Goal: Task Accomplishment & Management: Manage account settings

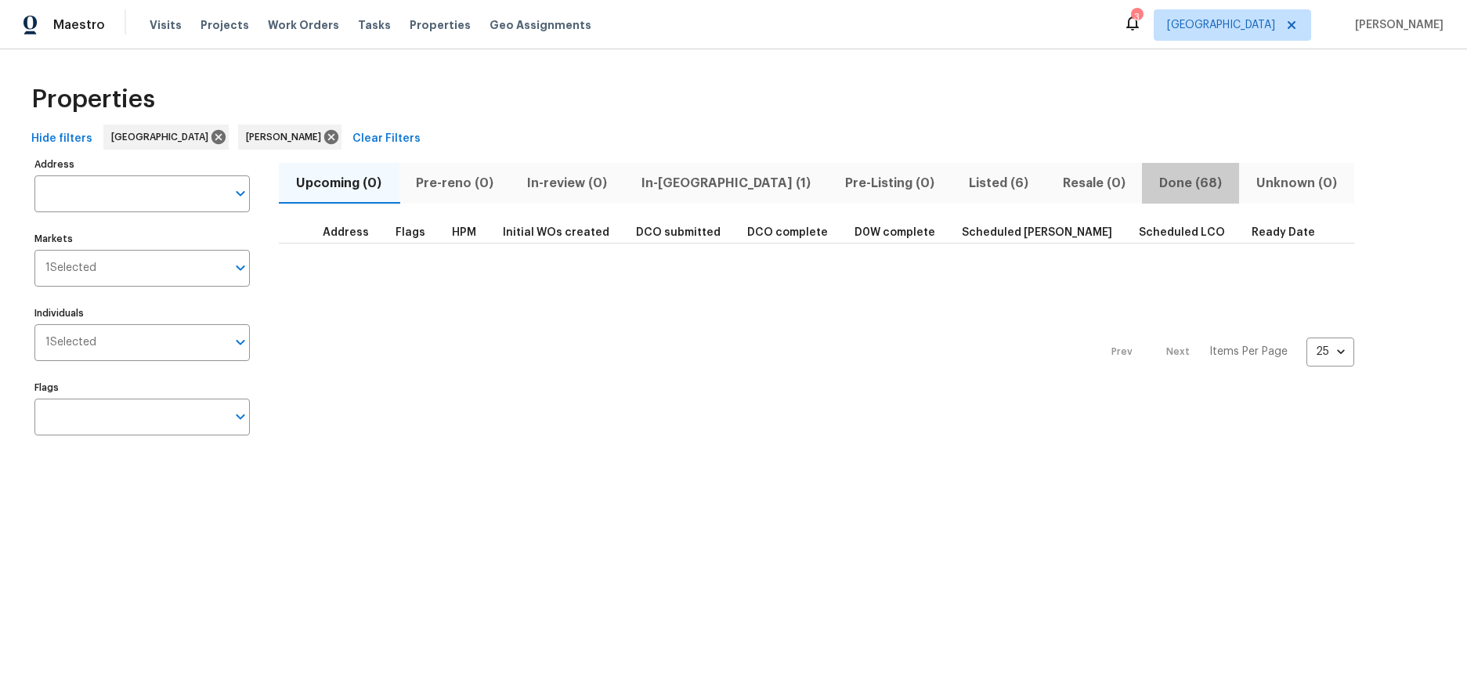
click at [1151, 187] on span "Done (68)" at bounding box center [1190, 183] width 78 height 22
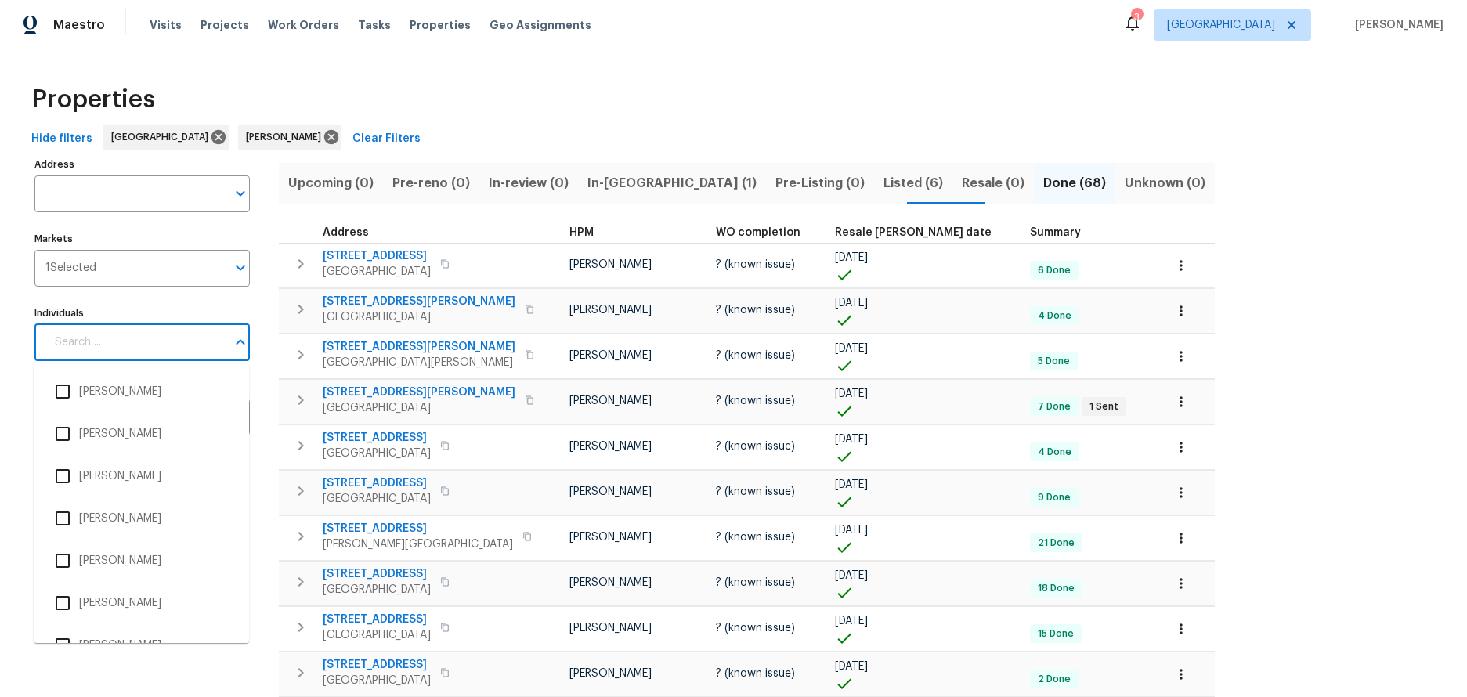
click at [155, 345] on input "Individuals" at bounding box center [135, 342] width 181 height 37
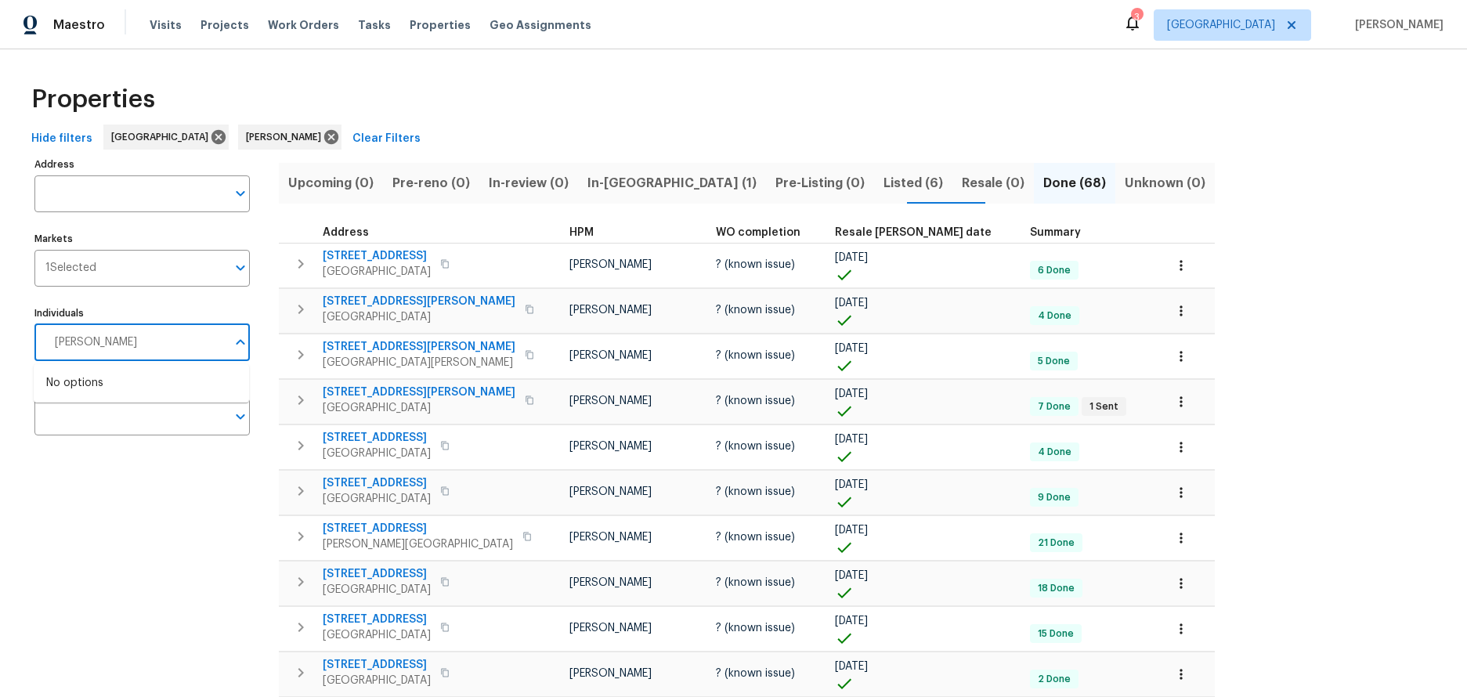
type input "[PERSON_NAME]"
click at [58, 387] on input "checkbox" at bounding box center [62, 391] width 33 height 33
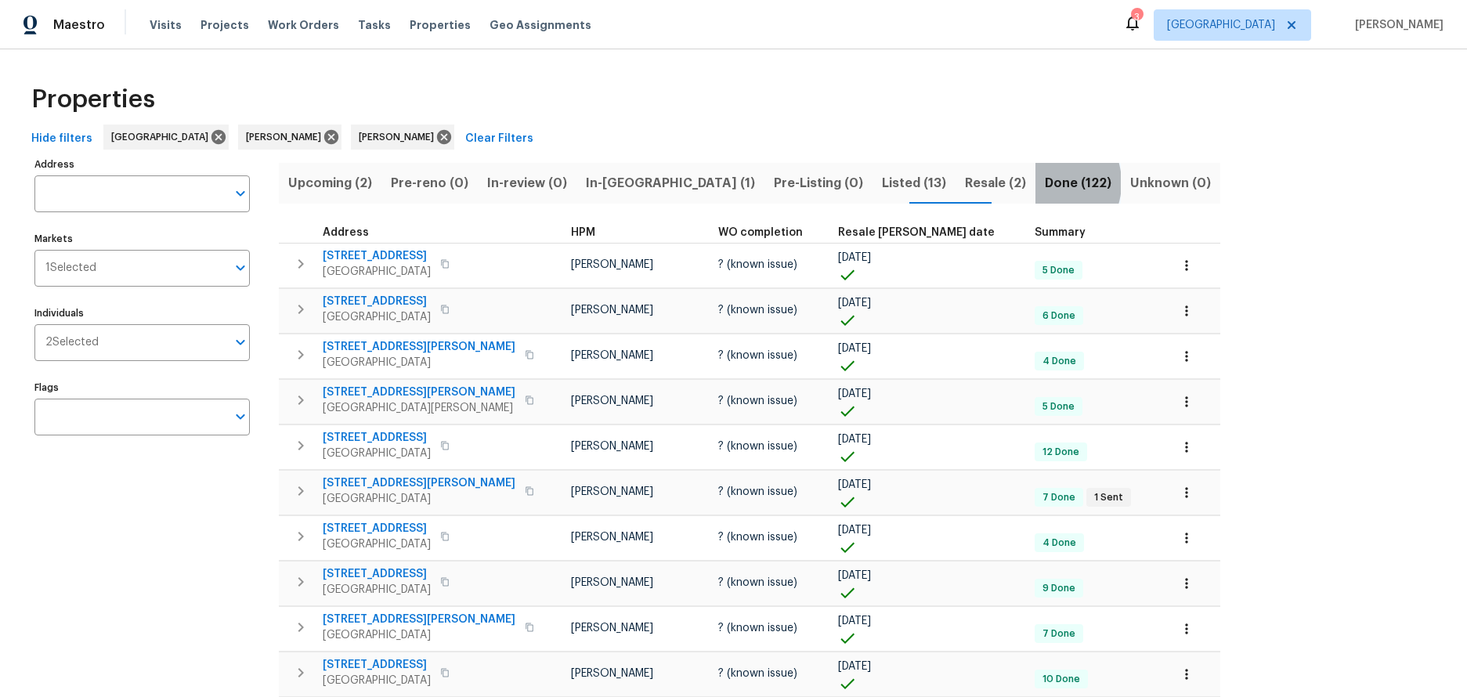
click at [1045, 182] on span "Done (122)" at bounding box center [1078, 183] width 67 height 22
click at [1028, 496] on td "7 Done 1 Sent" at bounding box center [1095, 497] width 135 height 28
click at [1088, 495] on span "1 Sent" at bounding box center [1109, 497] width 42 height 13
click at [390, 484] on span "6418 S Van Ness Ave" at bounding box center [419, 483] width 193 height 16
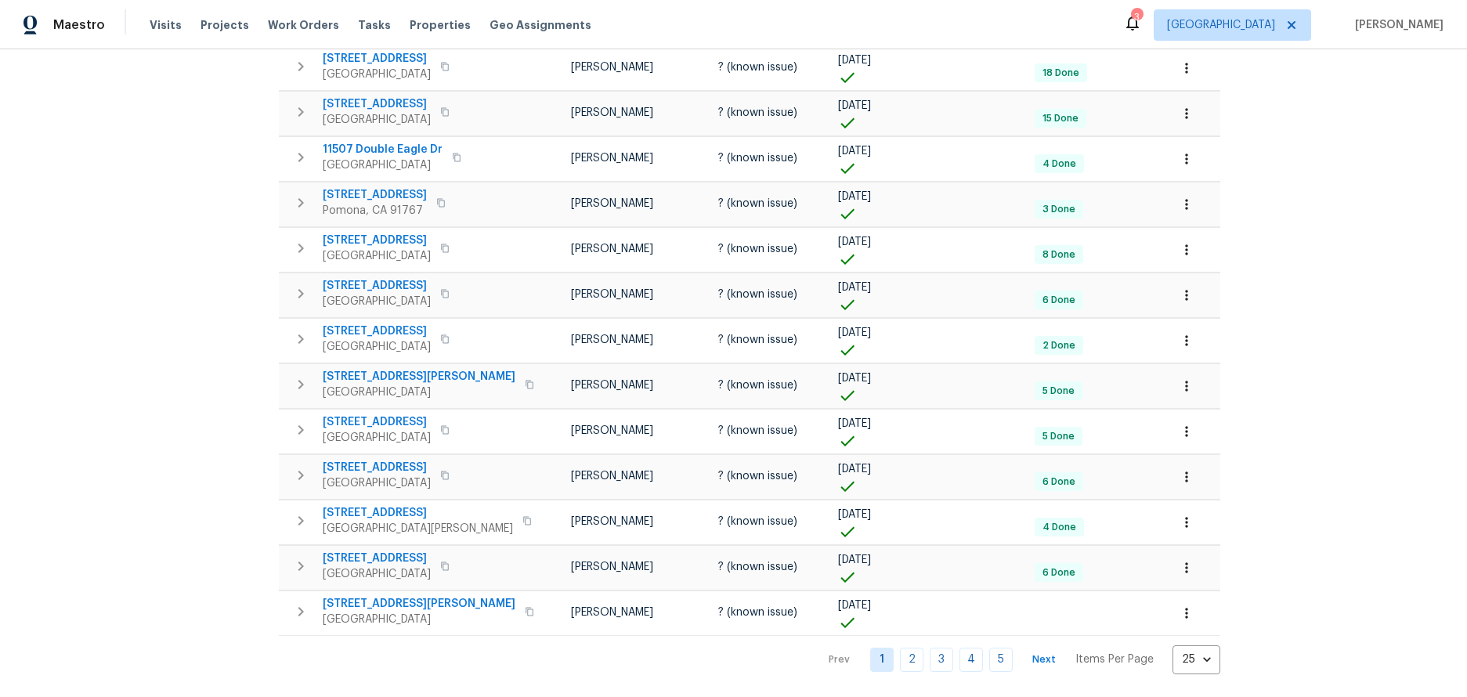
scroll to position [756, 0]
click at [525, 377] on icon "button" at bounding box center [529, 381] width 9 height 9
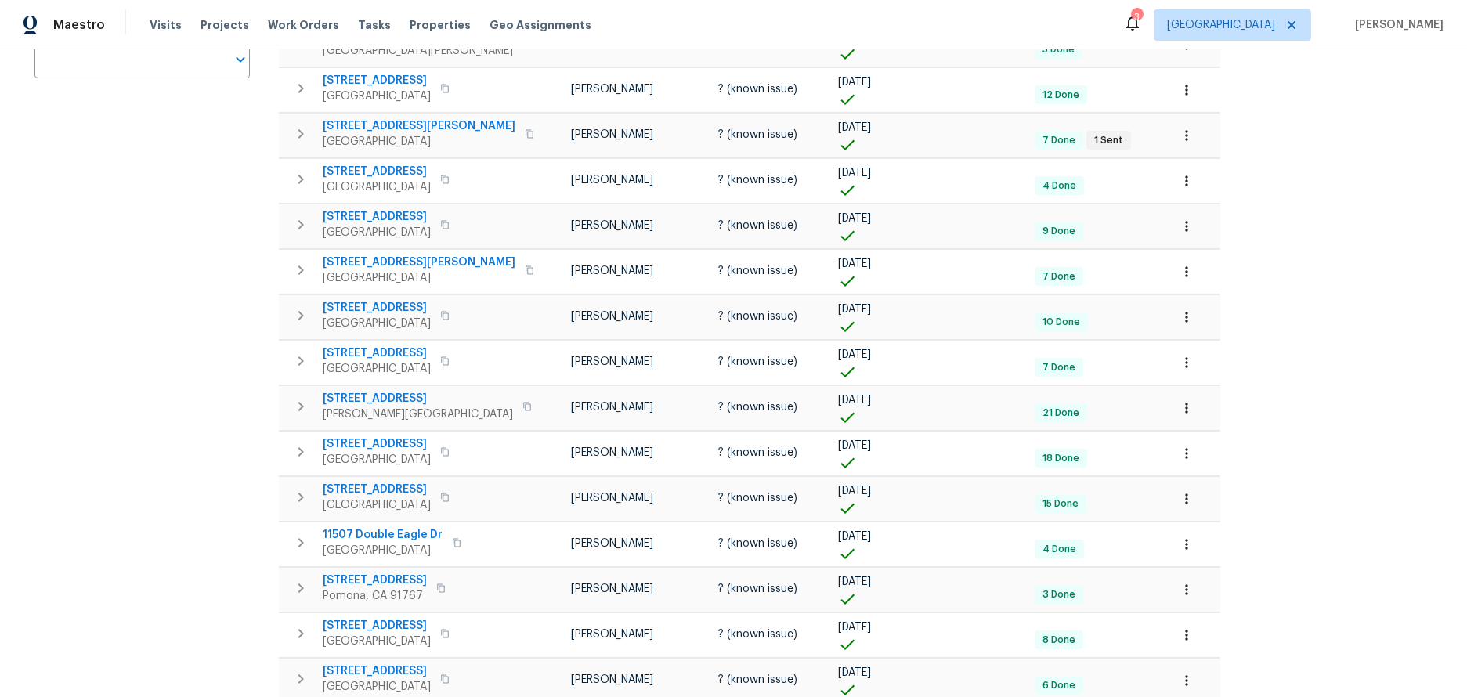
scroll to position [0, 0]
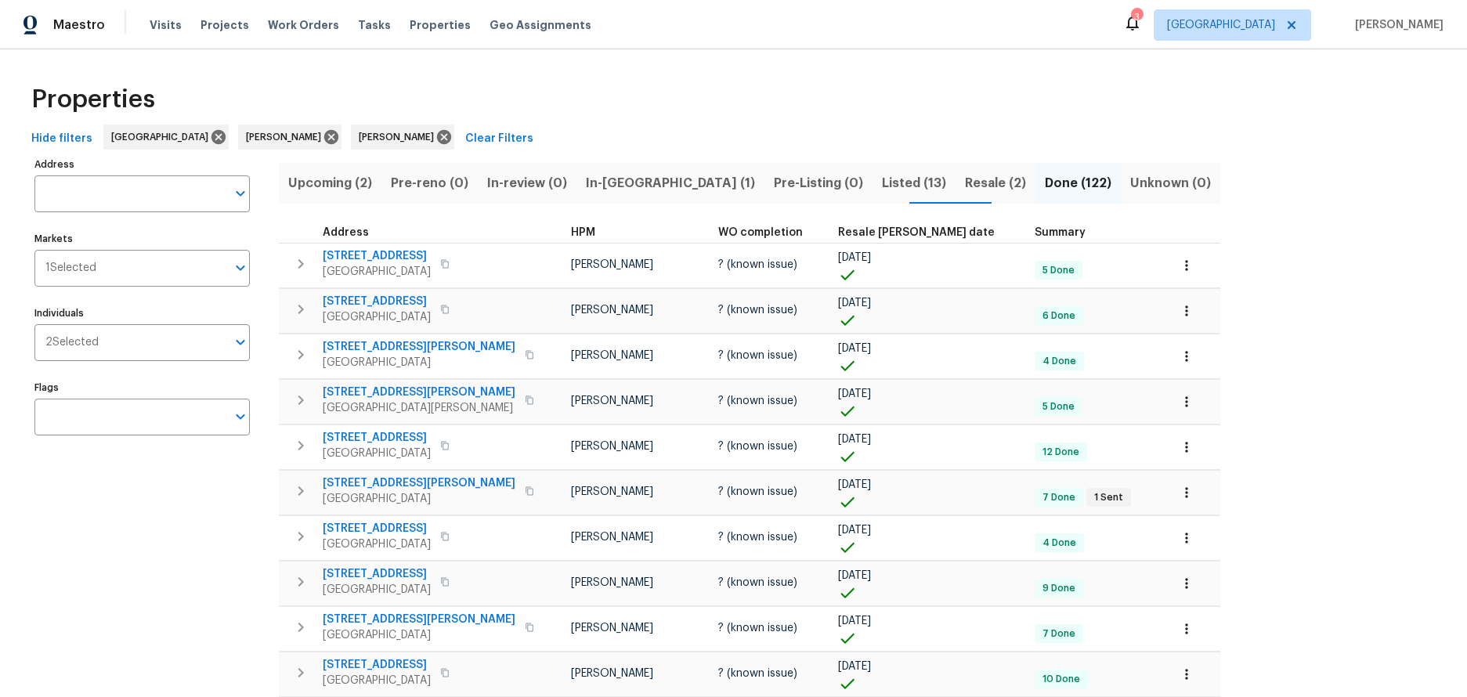
click at [965, 184] on span "Resale (2)" at bounding box center [995, 183] width 61 height 22
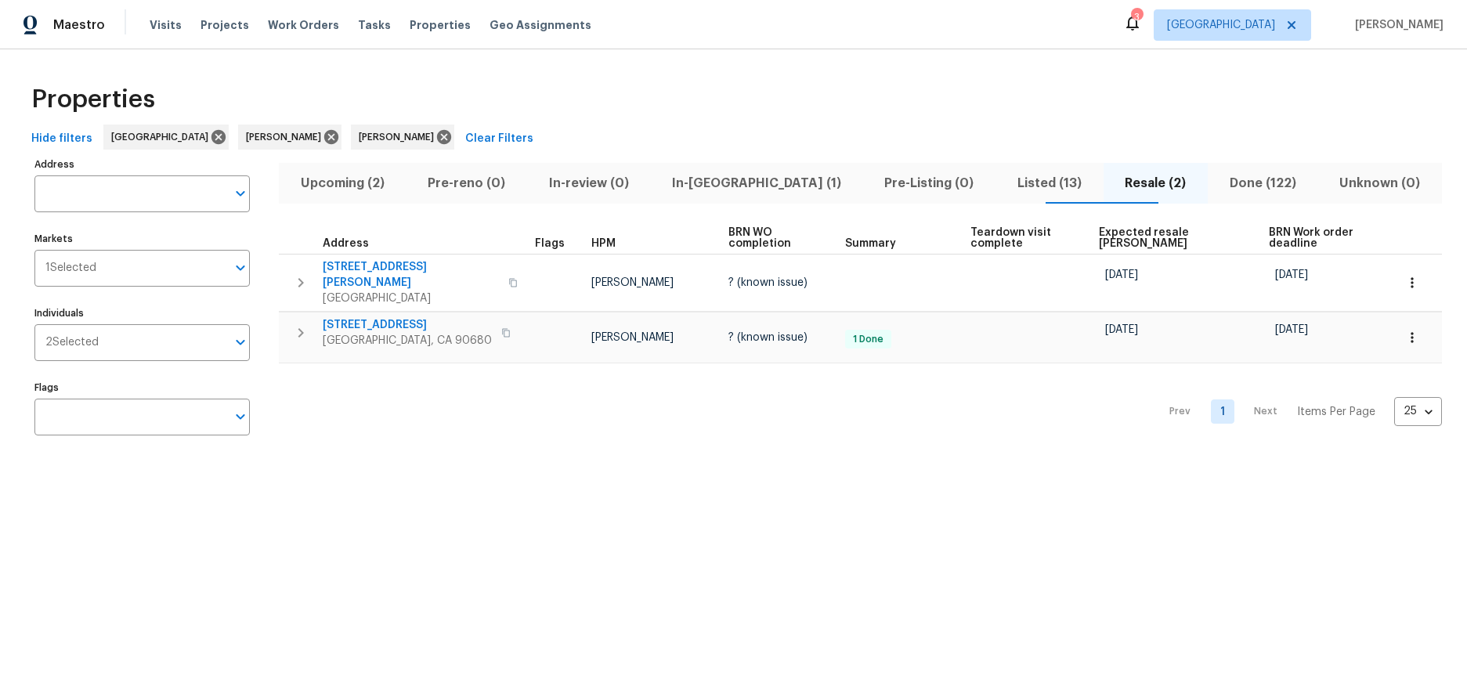
click at [359, 183] on span "Upcoming (2)" at bounding box center [342, 183] width 108 height 22
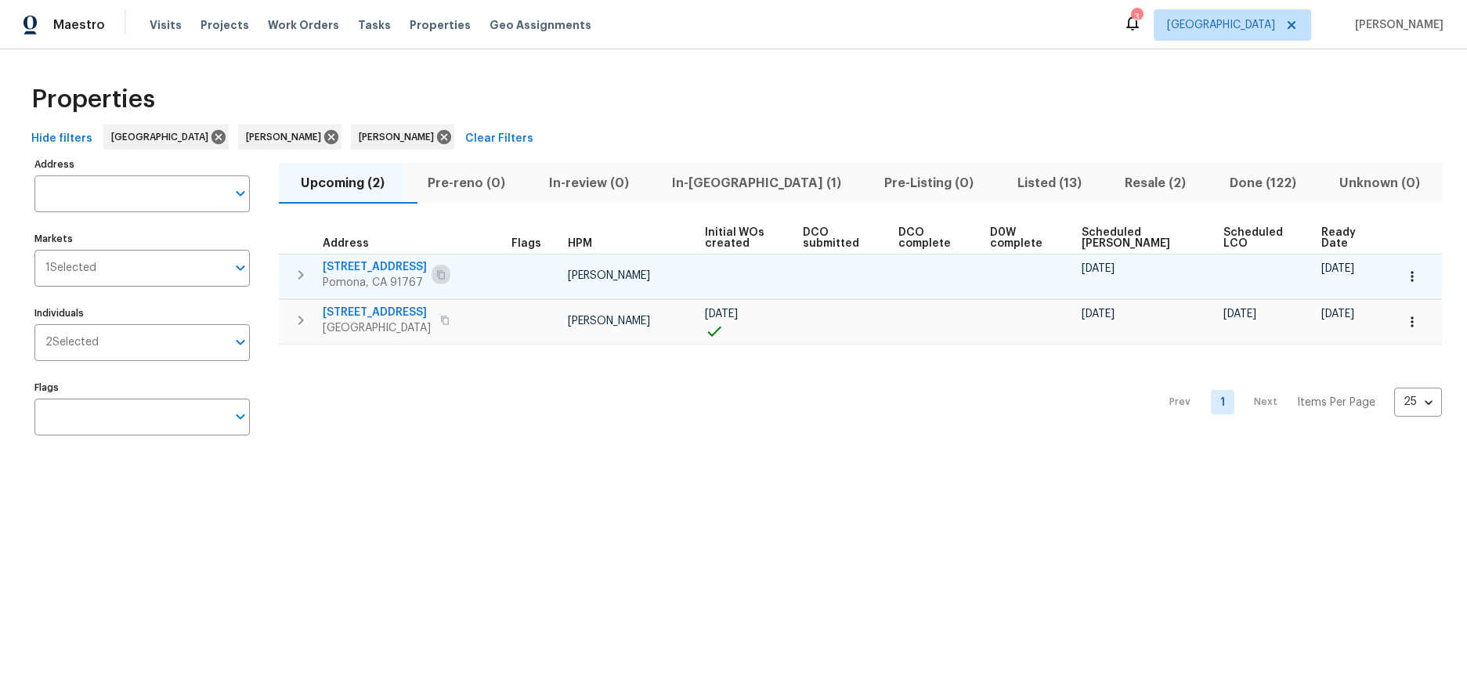
click at [437, 272] on icon "button" at bounding box center [441, 274] width 8 height 9
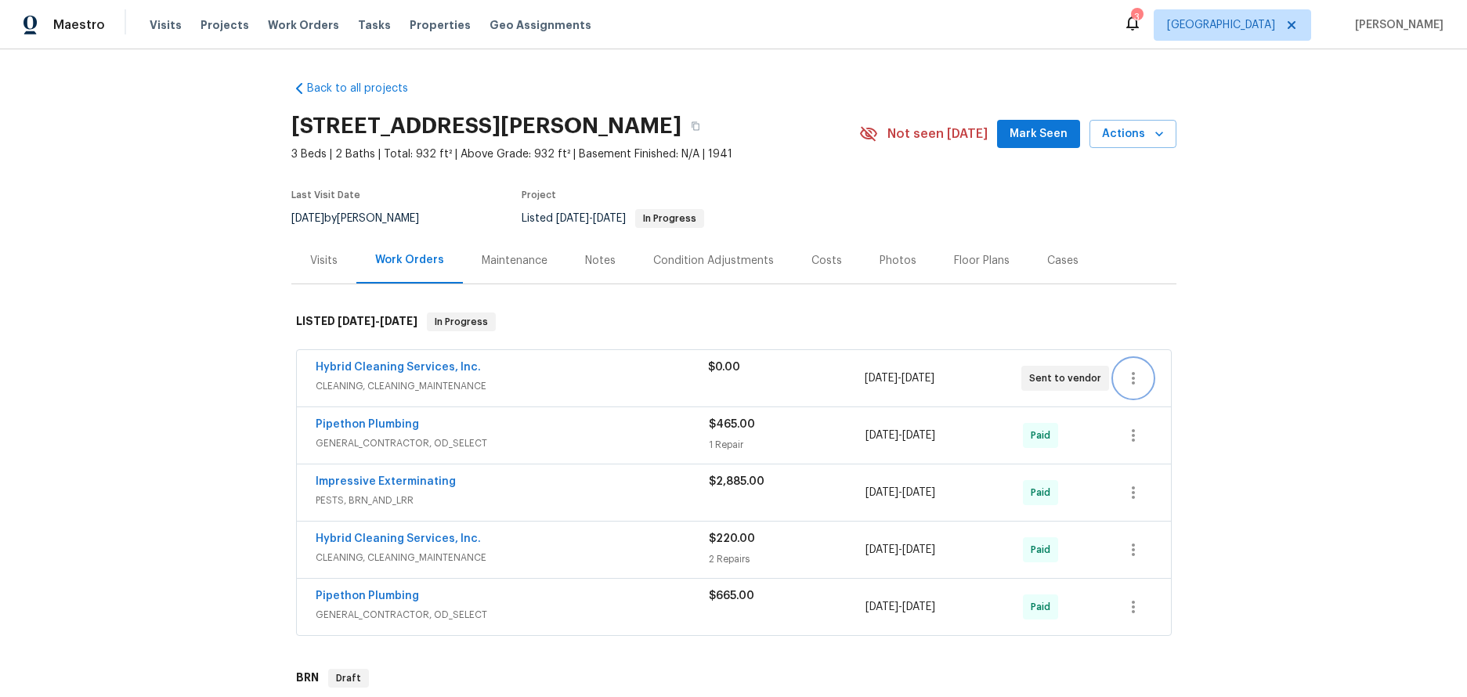
click at [1124, 374] on icon "button" at bounding box center [1133, 378] width 19 height 19
click at [1162, 453] on li "Delete" at bounding box center [1192, 456] width 169 height 26
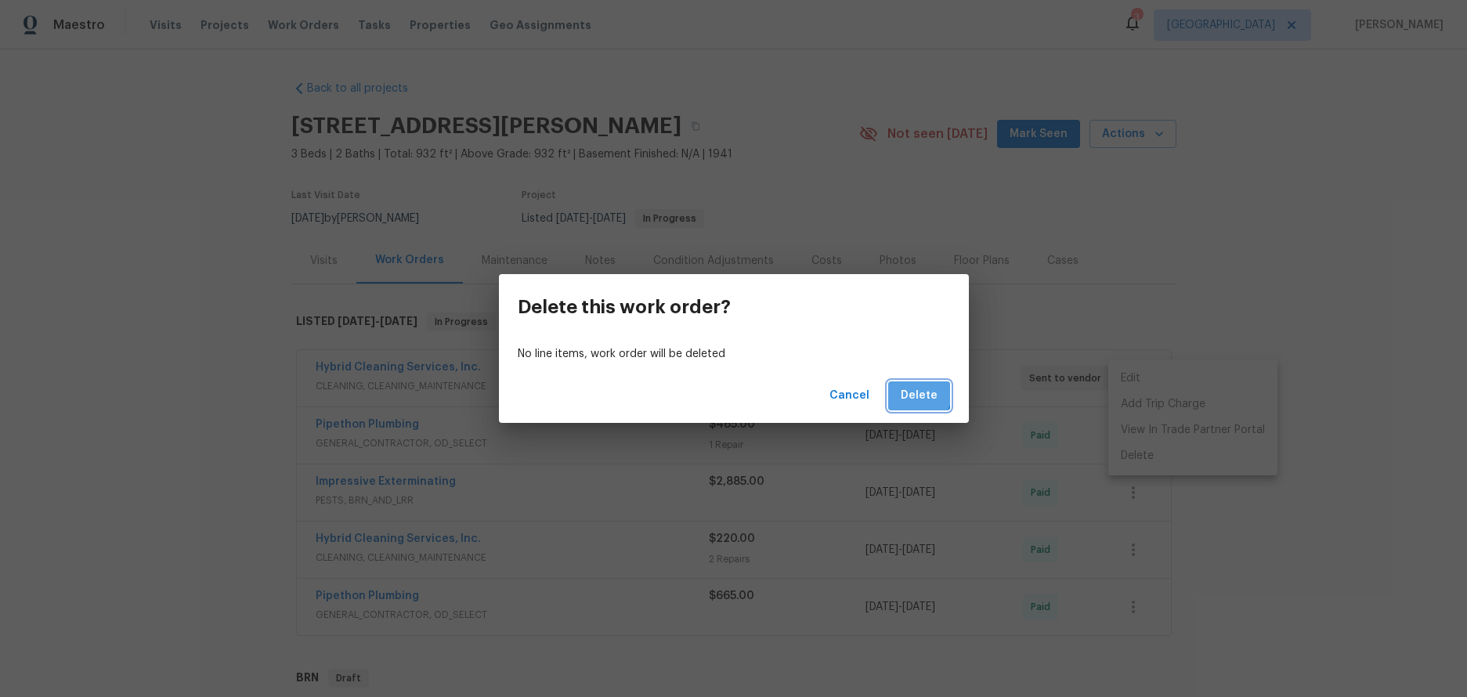
click at [915, 393] on span "Delete" at bounding box center [919, 396] width 37 height 20
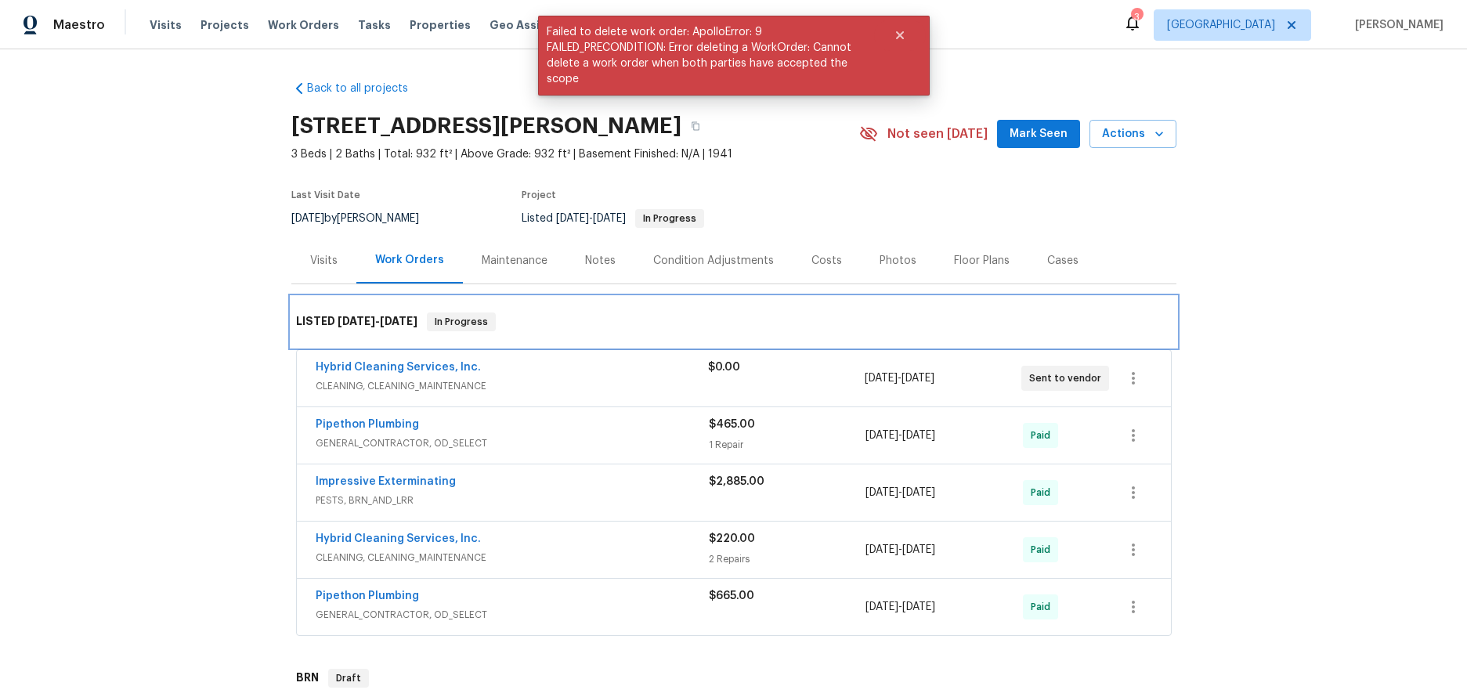
click at [596, 337] on div "LISTED [DATE] - [DATE] In Progress" at bounding box center [733, 322] width 885 height 50
click at [572, 378] on span "CLEANING, CLEANING_MAINTENANCE" at bounding box center [512, 386] width 392 height 16
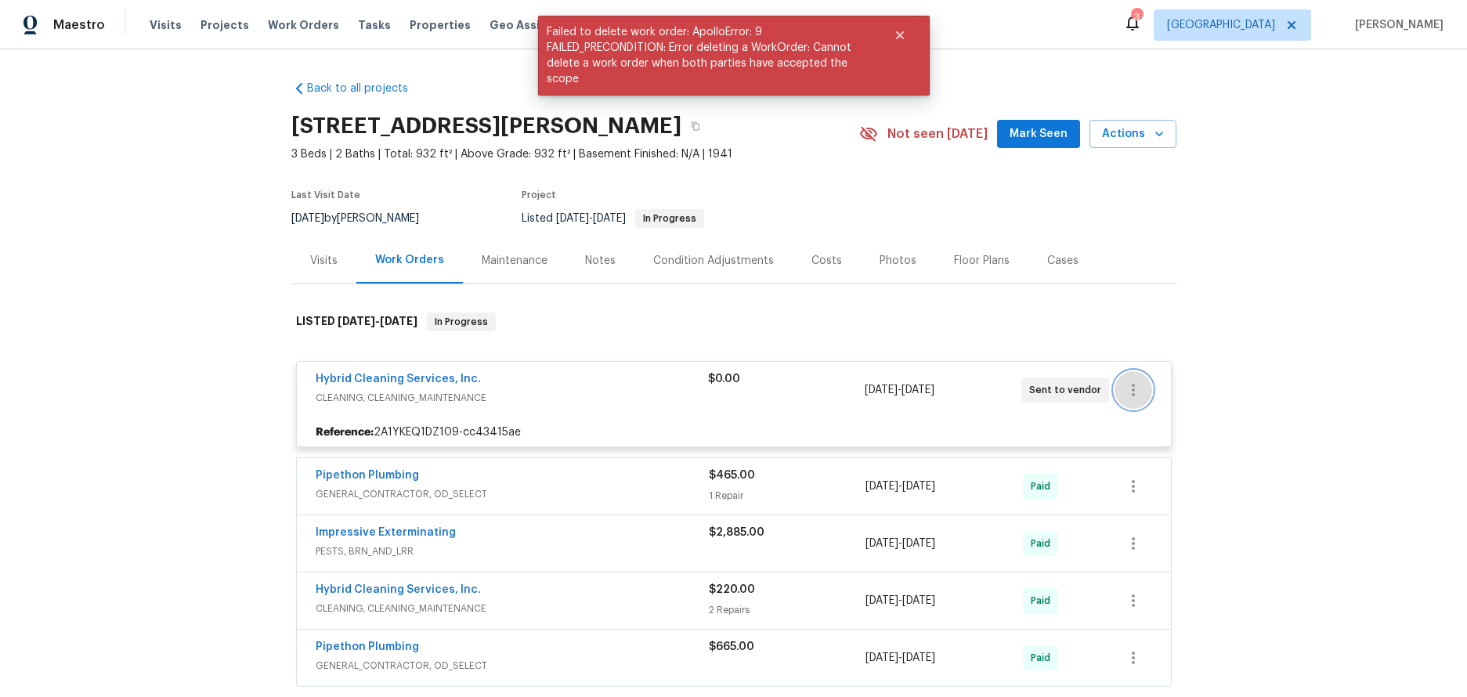
click at [1124, 384] on icon "button" at bounding box center [1133, 390] width 19 height 19
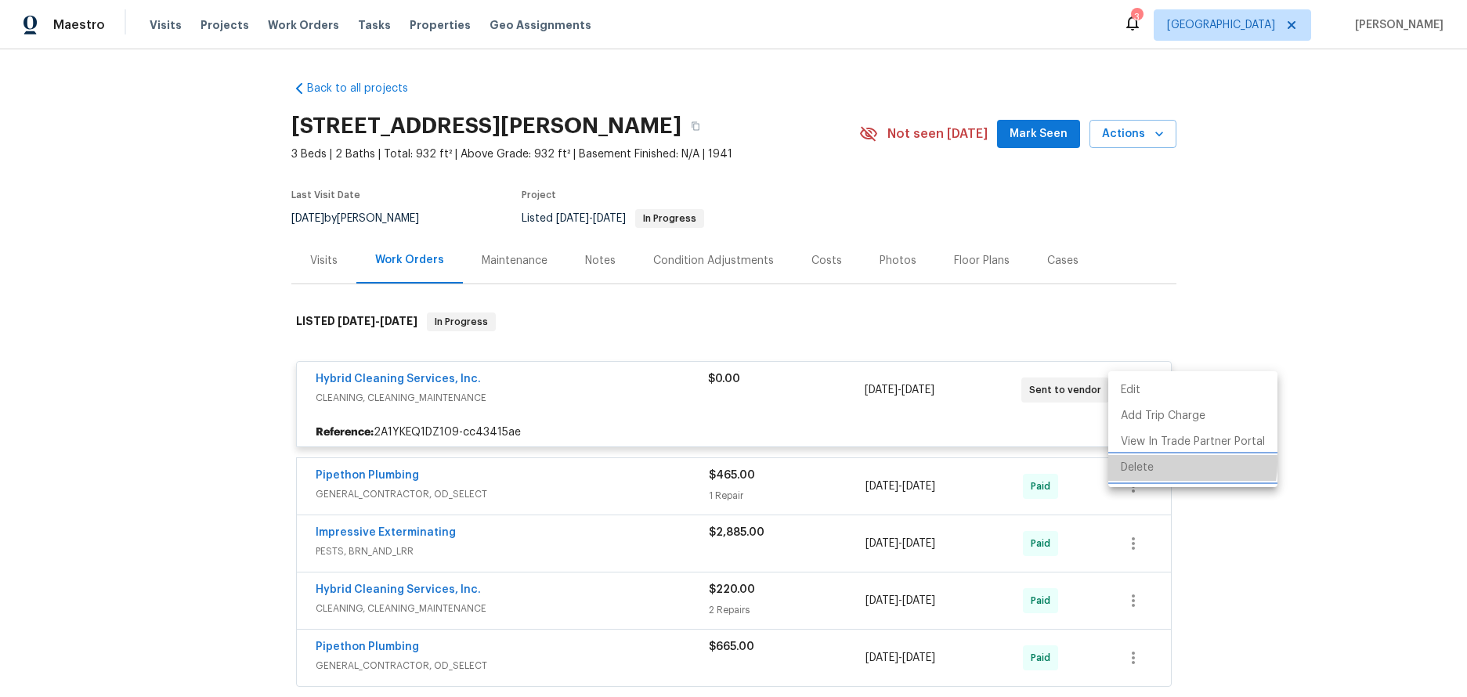
click at [1146, 462] on li "Delete" at bounding box center [1192, 468] width 169 height 26
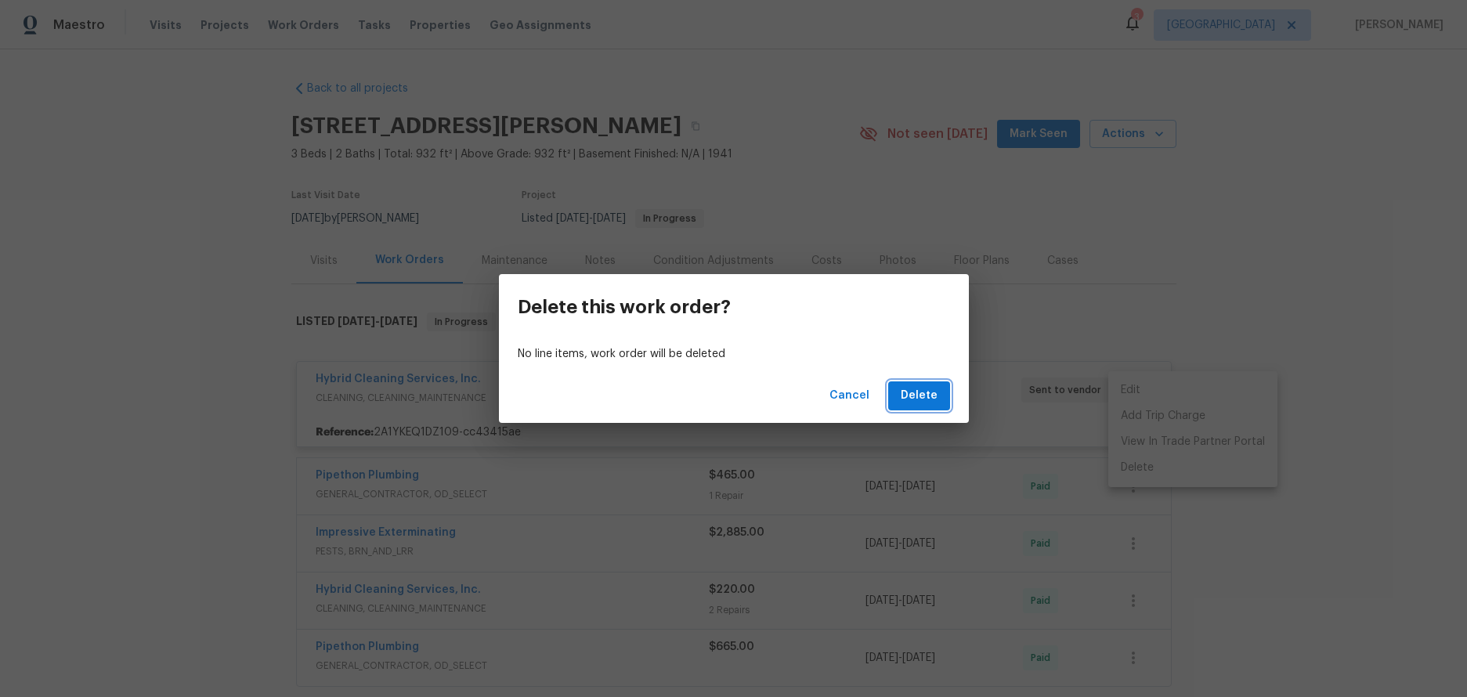
click at [906, 392] on span "Delete" at bounding box center [919, 396] width 37 height 20
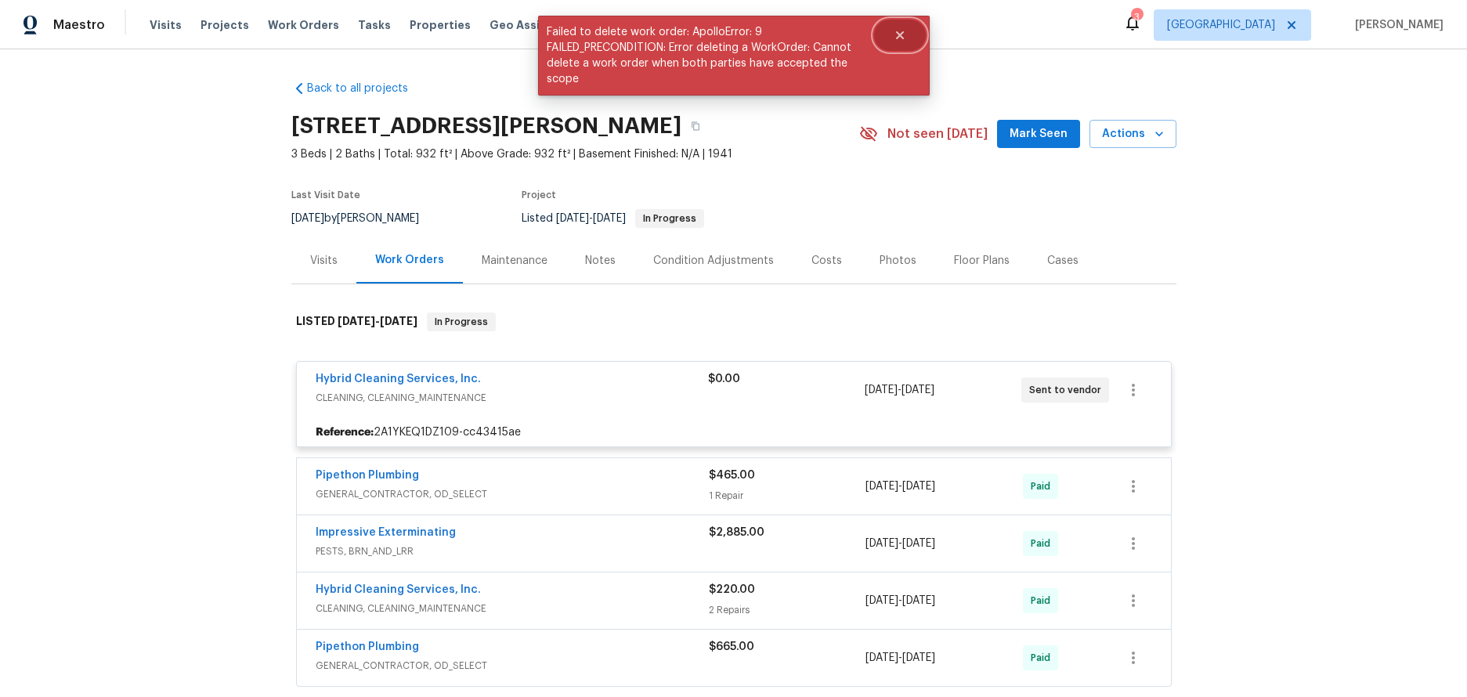
click at [892, 32] on button "Close" at bounding box center [900, 35] width 52 height 31
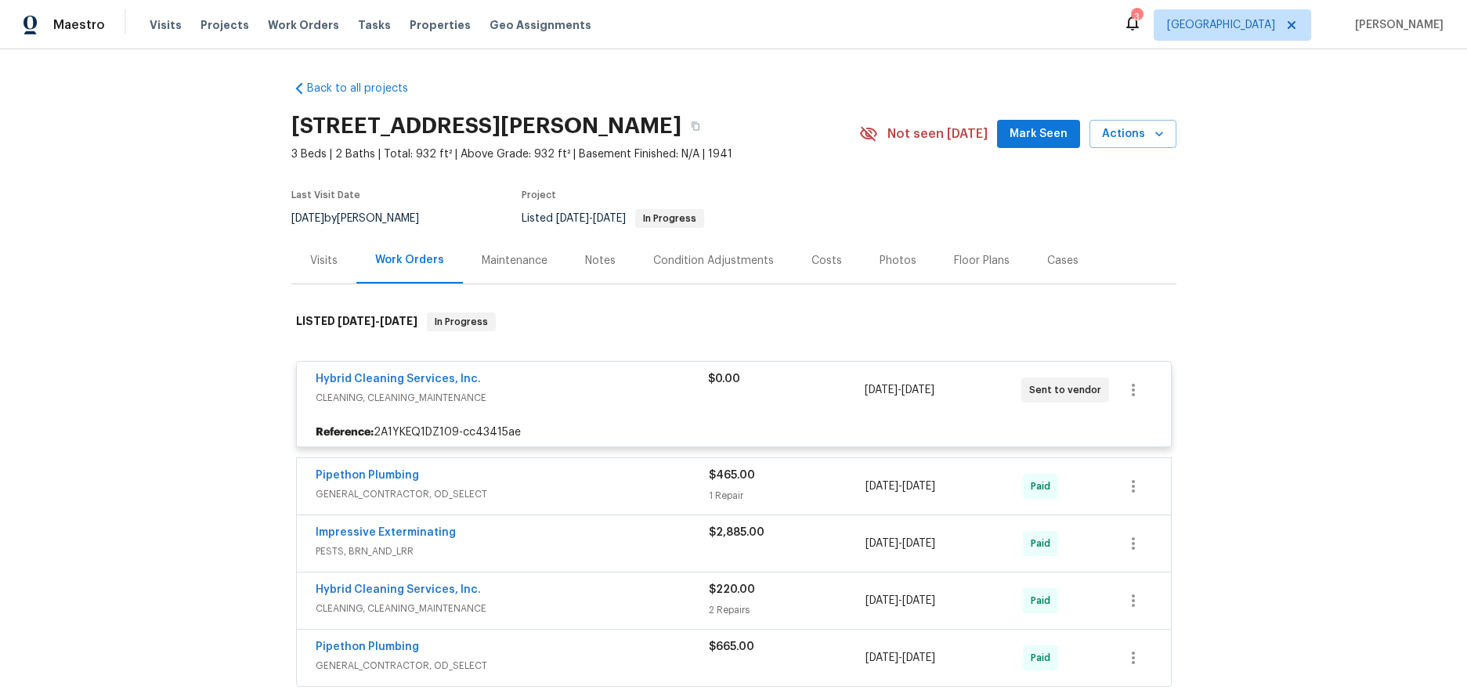
click at [558, 401] on span "CLEANING, CLEANING_MAINTENANCE" at bounding box center [512, 398] width 392 height 16
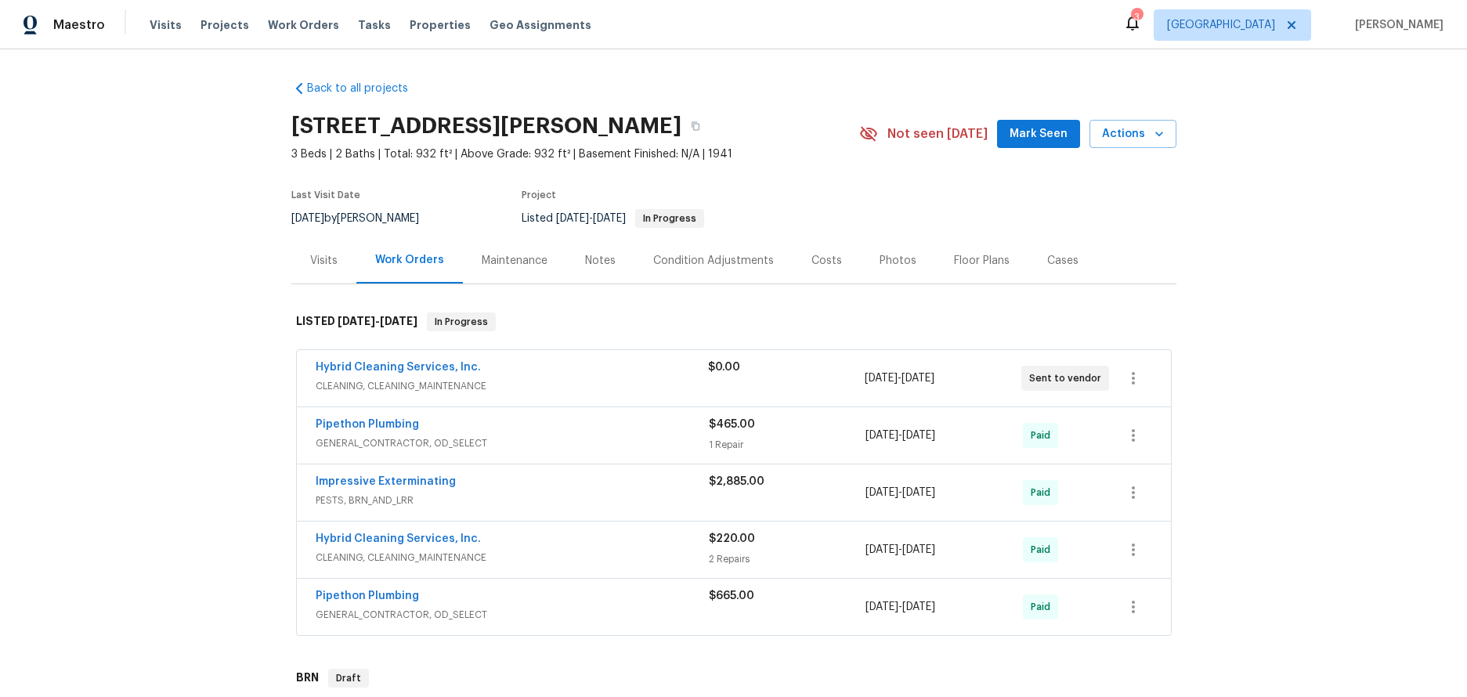
click at [562, 375] on div "Hybrid Cleaning Services, Inc." at bounding box center [512, 368] width 392 height 19
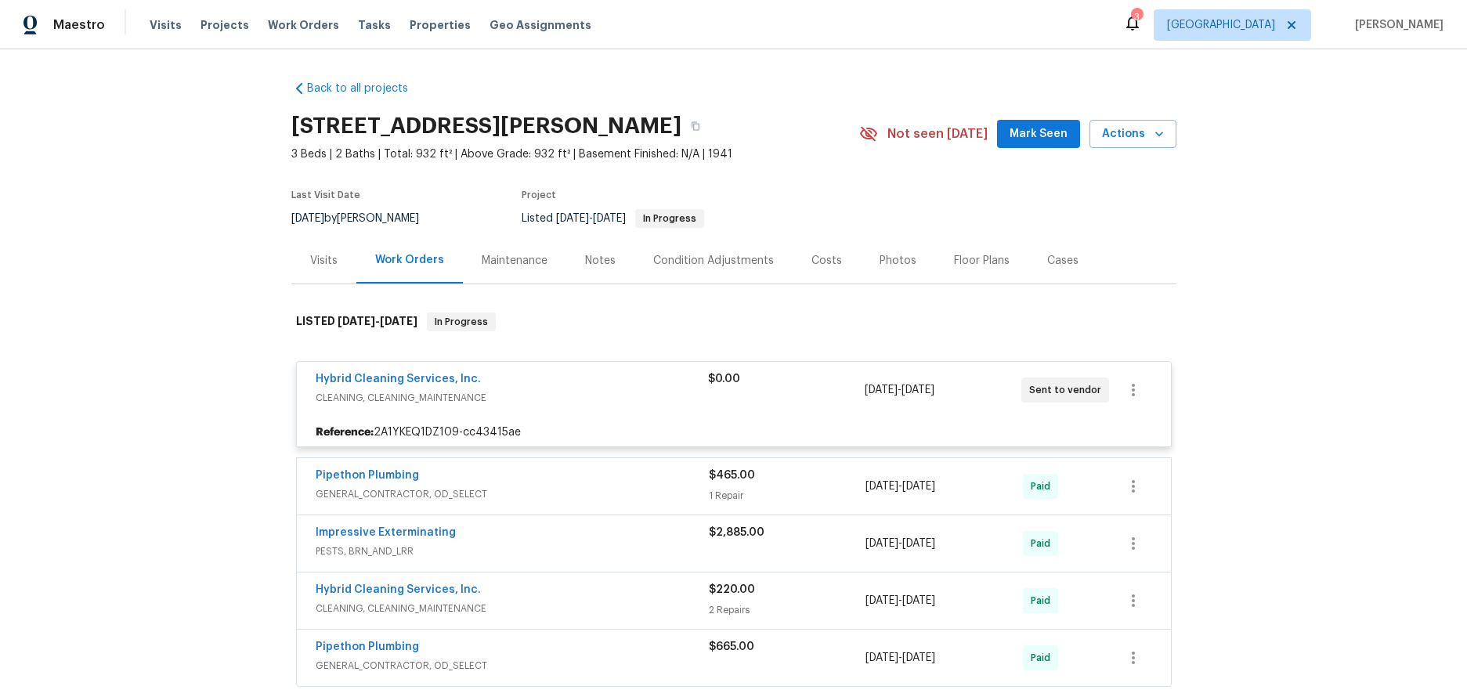
click at [567, 397] on span "CLEANING, CLEANING_MAINTENANCE" at bounding box center [512, 398] width 392 height 16
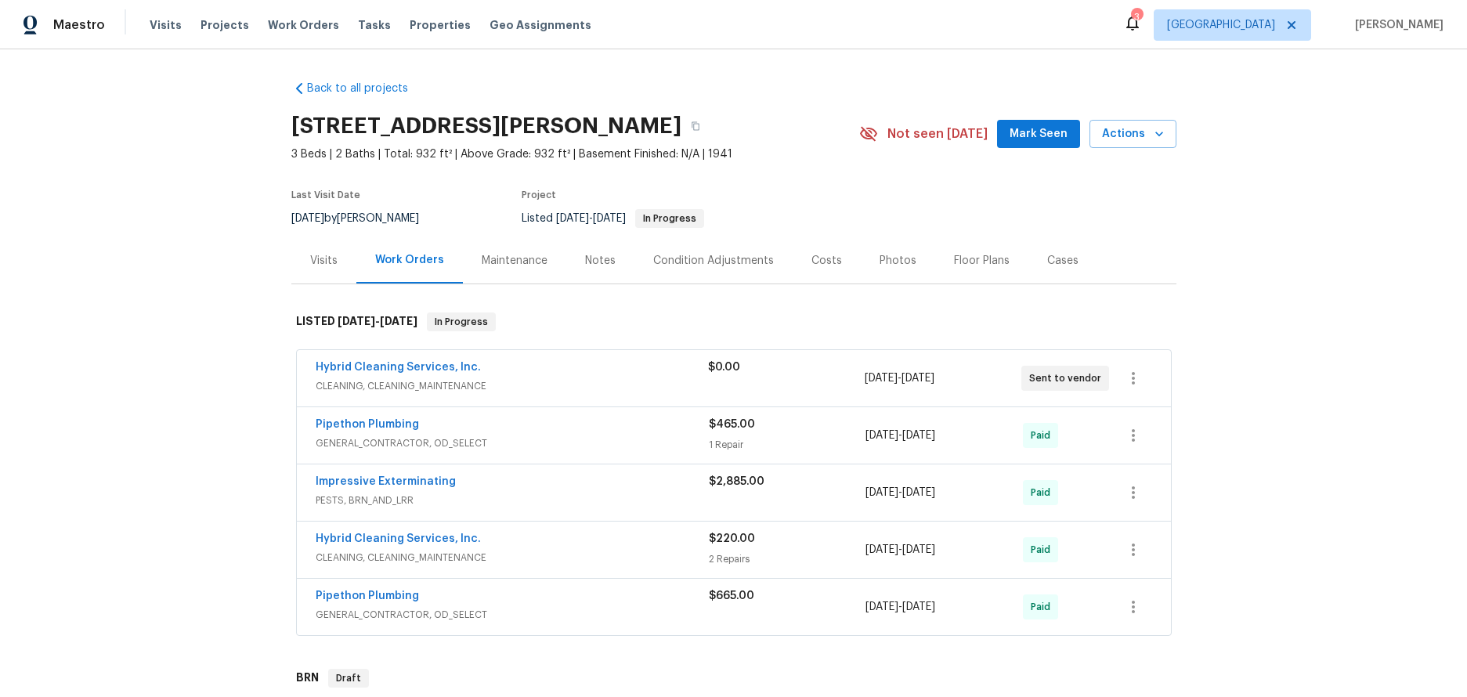
click at [1061, 381] on span "Sent to vendor" at bounding box center [1068, 378] width 78 height 16
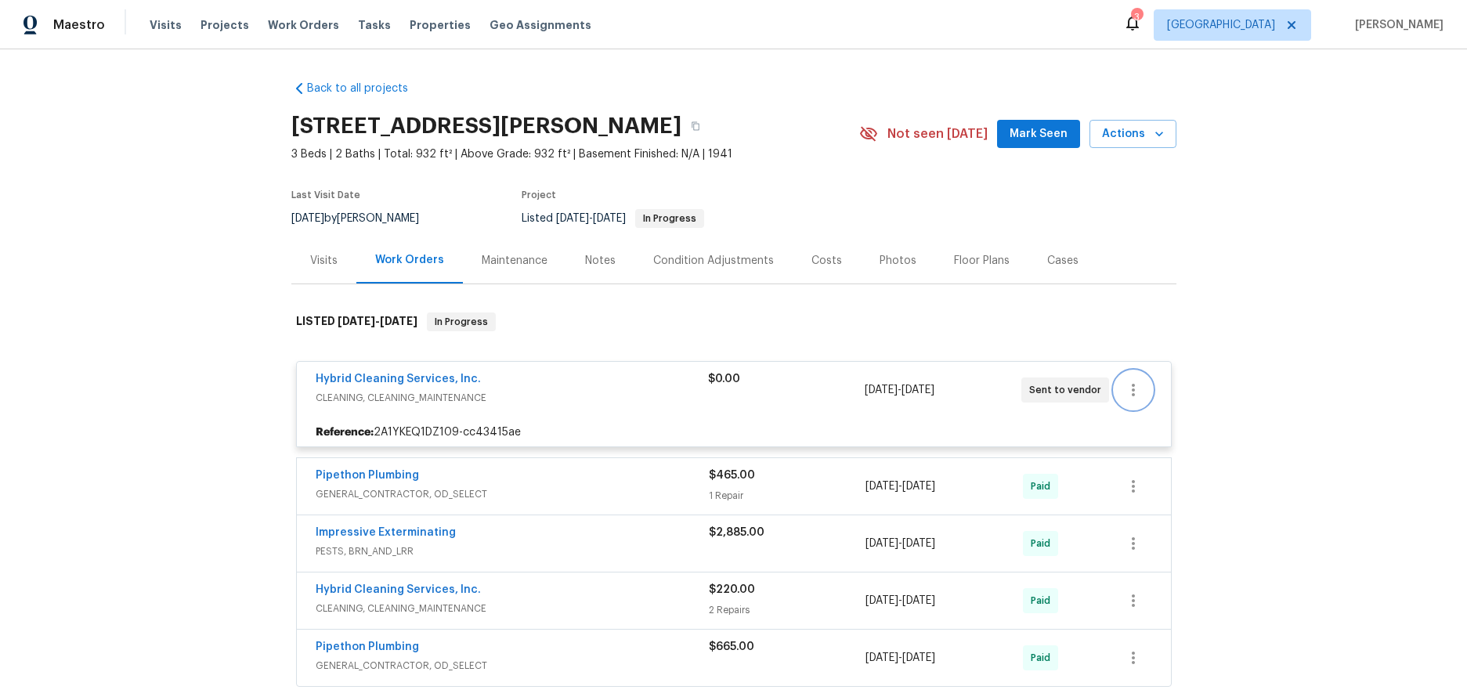
click at [1124, 384] on icon "button" at bounding box center [1133, 390] width 19 height 19
click at [1151, 395] on li "Edit" at bounding box center [1192, 390] width 169 height 26
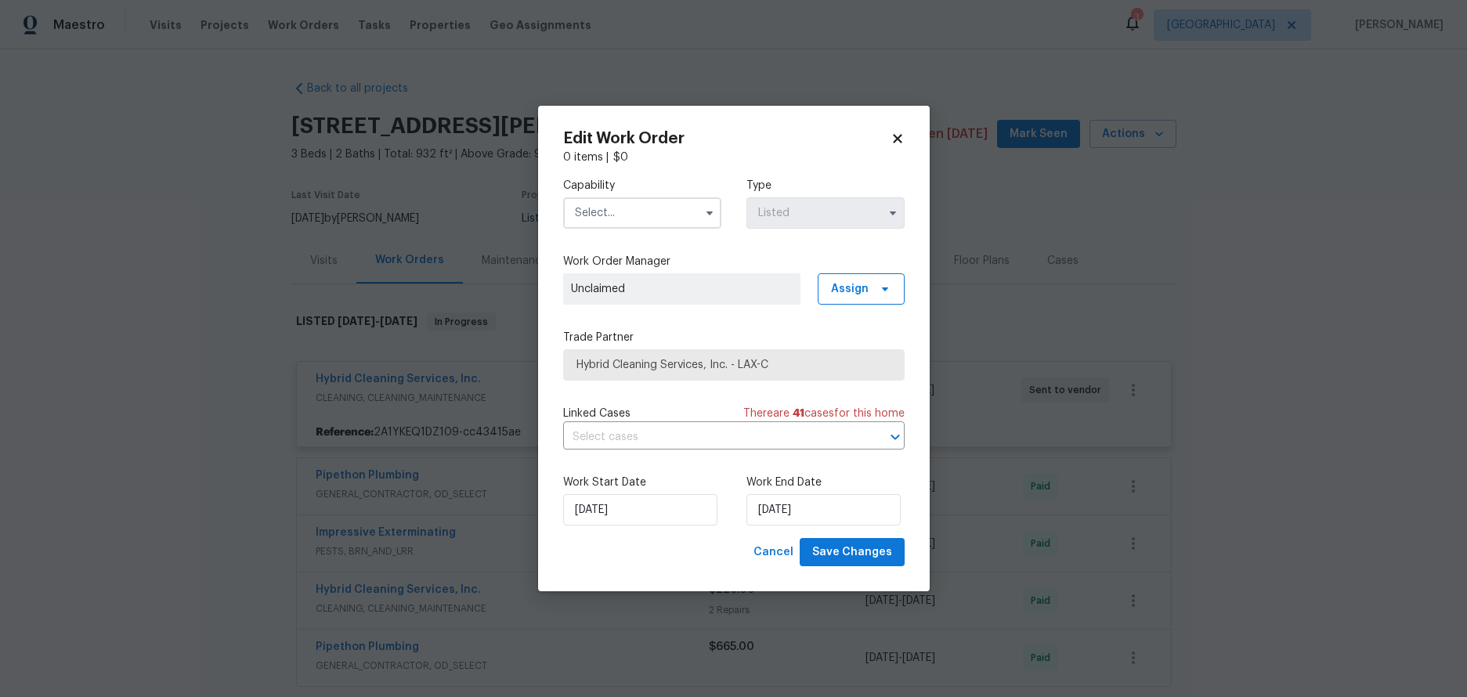
click at [897, 143] on icon at bounding box center [897, 139] width 14 height 14
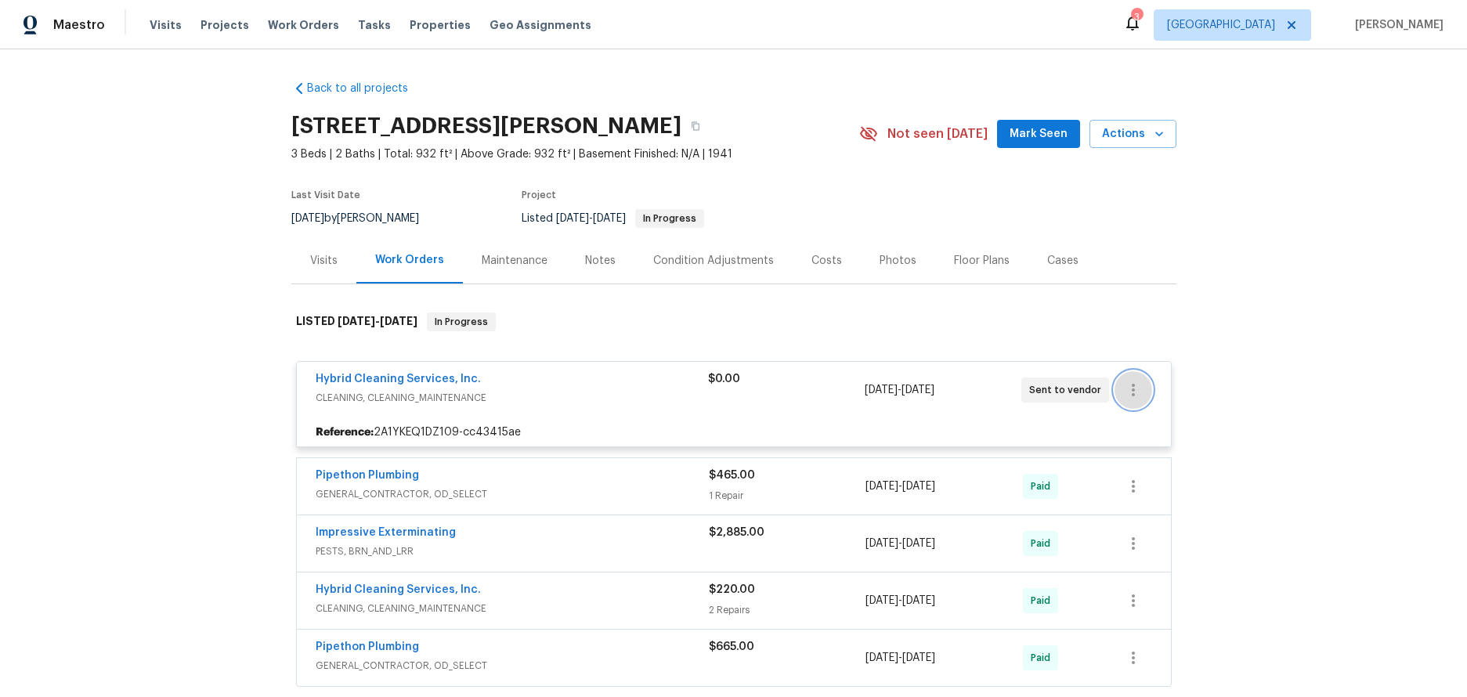
click at [1131, 405] on button "button" at bounding box center [1133, 390] width 38 height 38
click at [1144, 467] on li "Delete" at bounding box center [1192, 468] width 169 height 26
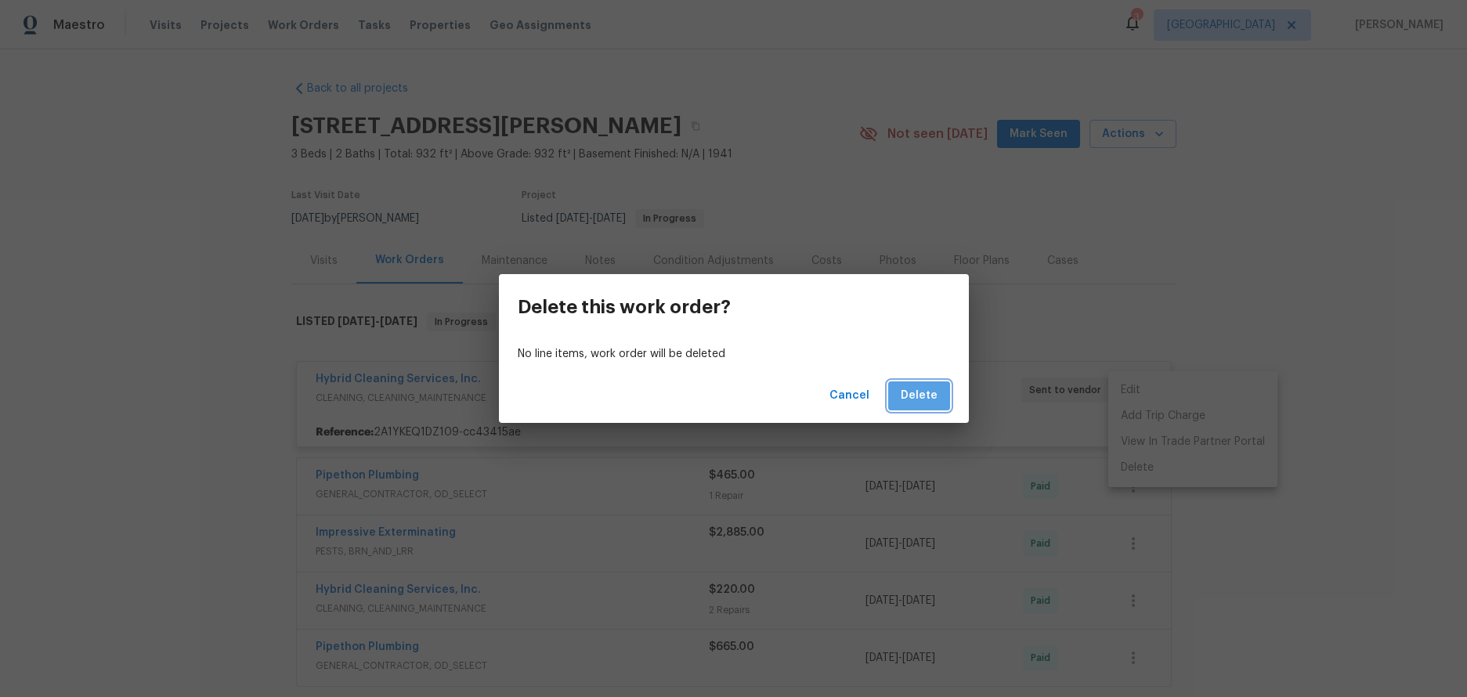
click at [921, 406] on button "Delete" at bounding box center [919, 395] width 62 height 29
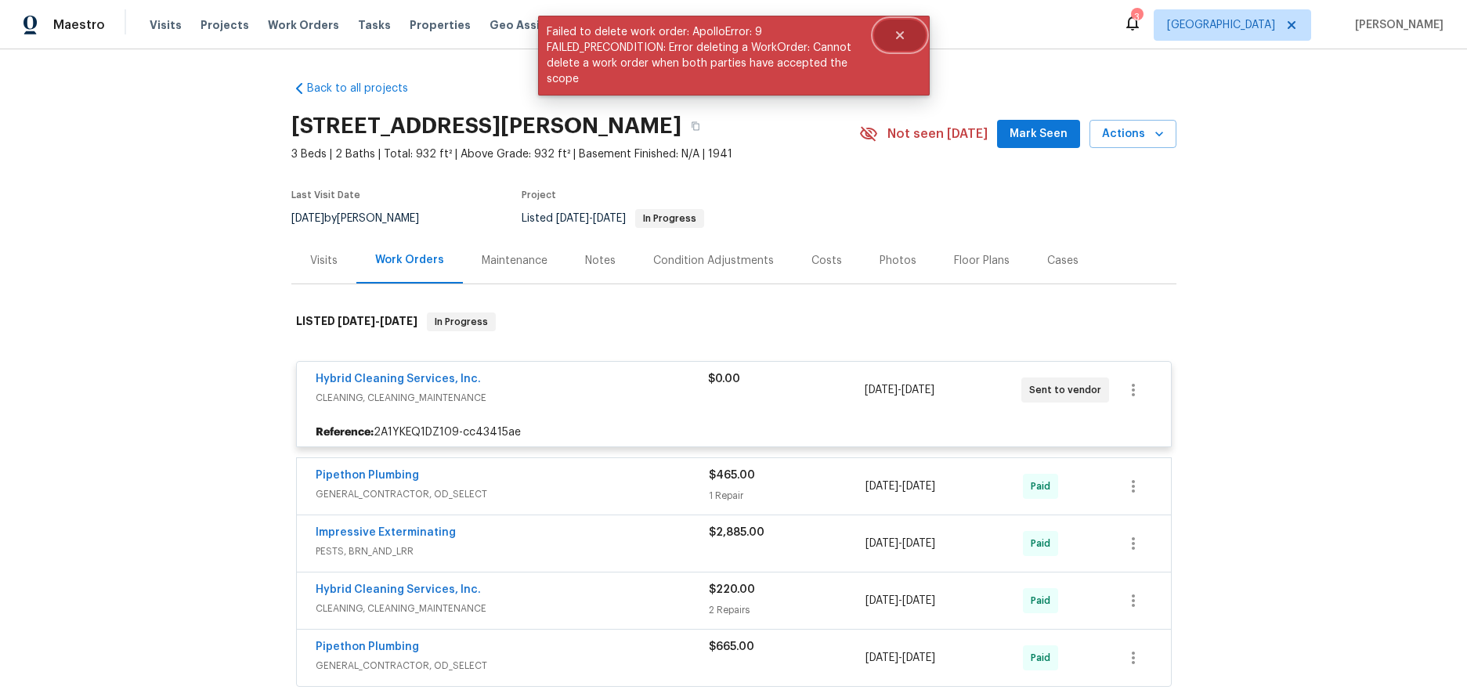
click at [895, 37] on icon "Close" at bounding box center [899, 35] width 13 height 13
